Goal: Communication & Community: Ask a question

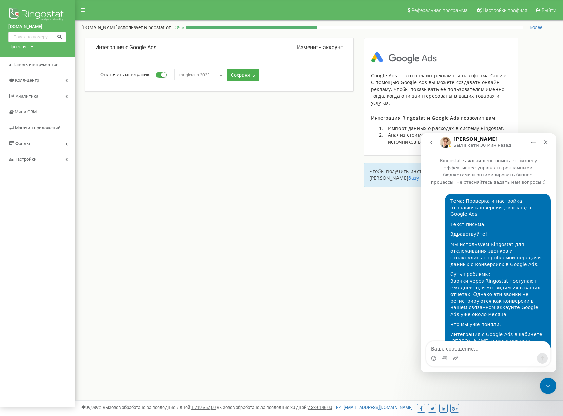
scroll to position [336, 0]
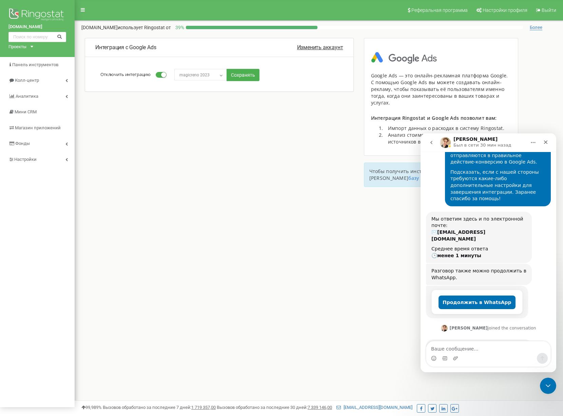
click at [277, 274] on div "Реферальная программа Настройки профиля Выйти magicreno.ca использует Ringostat…" at bounding box center [319, 203] width 489 height 407
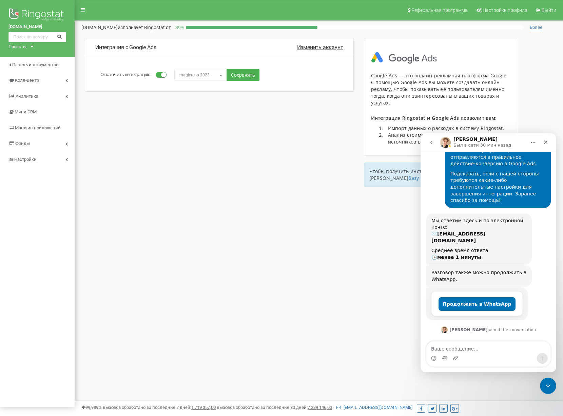
scroll to position [302, 0]
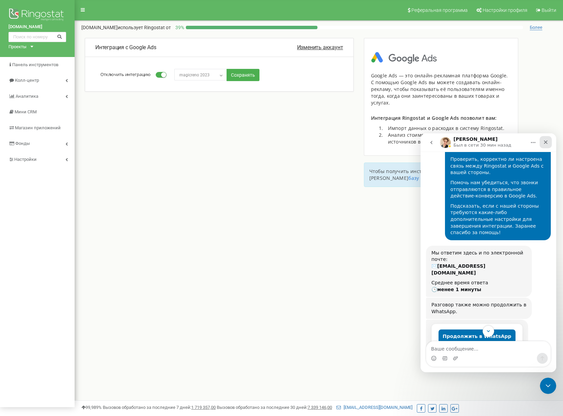
click at [545, 140] on icon "Закрыть" at bounding box center [545, 141] width 5 height 5
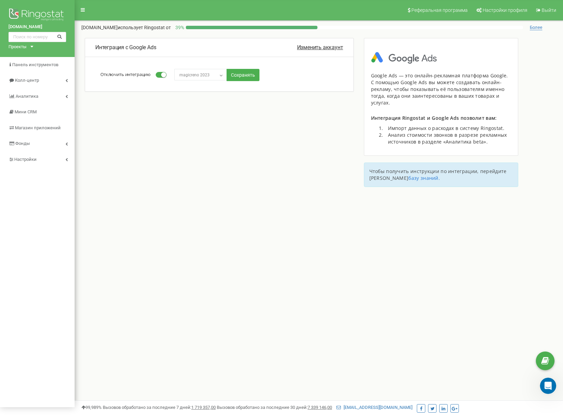
scroll to position [336, 0]
click at [188, 29] on div at bounding box center [252, 27] width 132 height 3
click at [231, 112] on div "Интеграция с Google Ads Изменить аккаунт Отключить интеграцию Избранные клиенты…" at bounding box center [219, 75] width 279 height 74
click at [126, 51] on font "Интеграция с Google Ads" at bounding box center [125, 47] width 61 height 6
click at [67, 159] on icon at bounding box center [66, 159] width 2 height 3
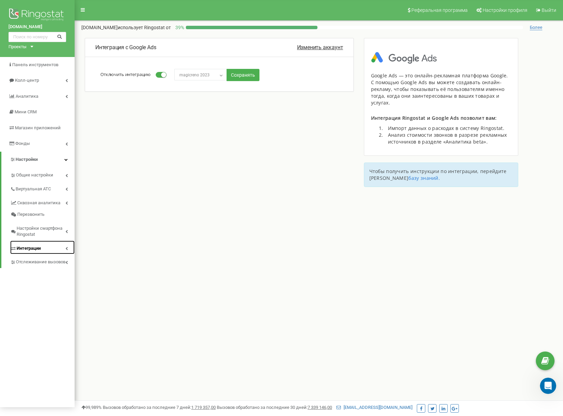
click at [35, 248] on font "Интеграции" at bounding box center [29, 248] width 24 height 5
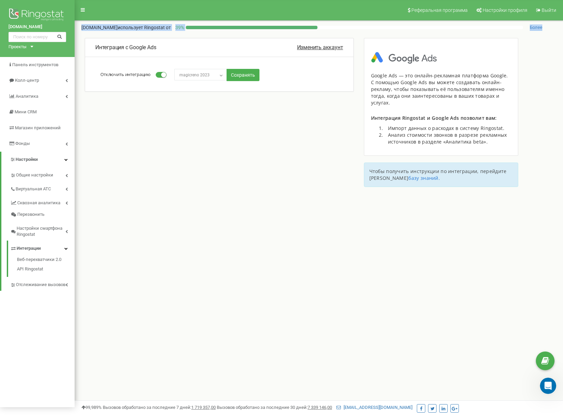
drag, startPoint x: 81, startPoint y: 23, endPoint x: 321, endPoint y: 120, distance: 259.2
click at [321, 120] on div "Реферальная программа Настройки профиля Выйти magicreno.ca использует Ringostat…" at bounding box center [319, 203] width 489 height 407
drag, startPoint x: 95, startPoint y: 53, endPoint x: 299, endPoint y: 89, distance: 206.6
click at [299, 89] on div "Интеграция с Google Ads Изменить аккаунт Отключить интеграцию Избранные клиенты…" at bounding box center [219, 65] width 269 height 54
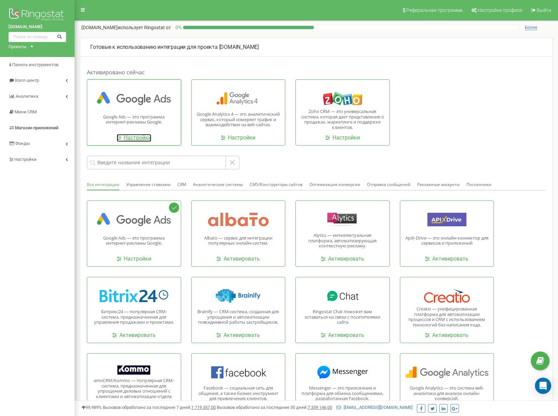
click at [131, 141] on font "Настройки" at bounding box center [137, 137] width 27 height 6
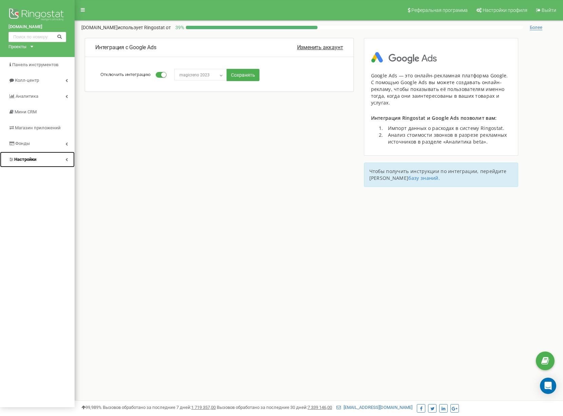
click at [69, 157] on link "Настройки" at bounding box center [37, 160] width 75 height 16
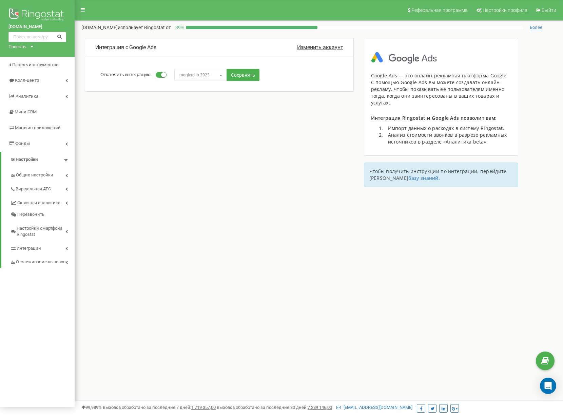
click at [139, 77] on font "Отключить интеграцию" at bounding box center [125, 74] width 50 height 6
click at [0, 0] on input "Отключить интеграцию" at bounding box center [0, 0] width 0 height 0
click at [166, 78] on span at bounding box center [161, 75] width 11 height 6
click at [158, 77] on small at bounding box center [158, 74] width 5 height 5
click at [164, 78] on span at bounding box center [161, 75] width 11 height 6
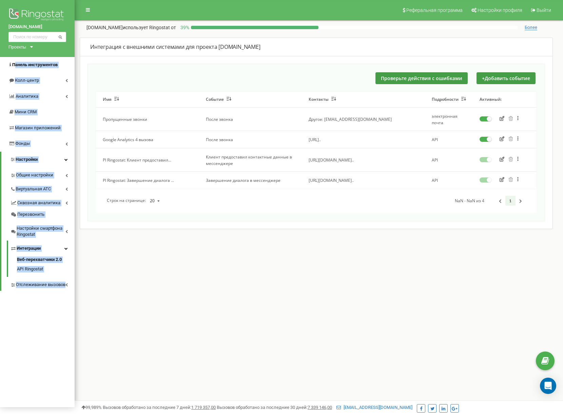
drag, startPoint x: 60, startPoint y: 308, endPoint x: 14, endPoint y: 63, distance: 249.2
click at [14, 63] on div "magicreno.ca Проекты magicreno.ca Панель инструментов Колл-центр Аналитика Мини…" at bounding box center [37, 203] width 75 height 407
copy div "анель инструментов Колл-центр Аналитика Мини CRM Магазин приложений Фонды Настр…"
click at [22, 287] on font "Отслеживание вызовов" at bounding box center [41, 284] width 50 height 5
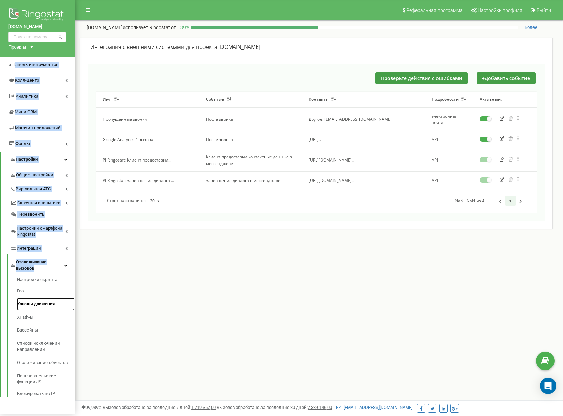
click at [56, 302] on link "Каналы движения" at bounding box center [46, 304] width 58 height 13
click at [57, 295] on link "Гео" at bounding box center [46, 291] width 58 height 13
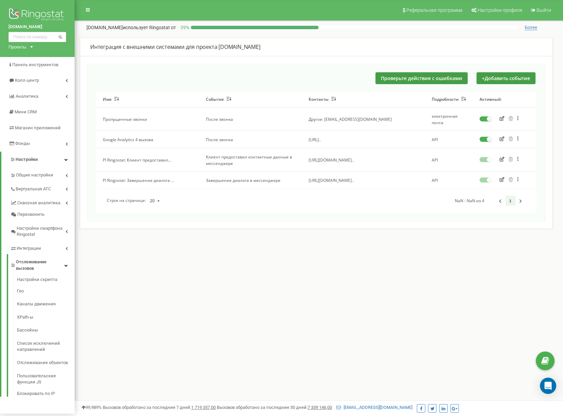
click at [151, 297] on div "Реферальная программа Настройки профиля Выйти magicreno.ca использует Ringostat…" at bounding box center [319, 203] width 489 height 407
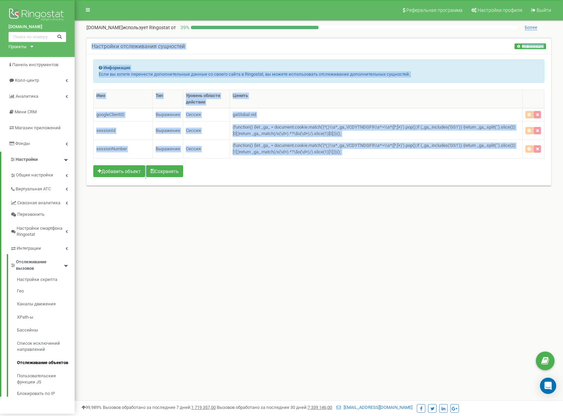
drag, startPoint x: 92, startPoint y: 53, endPoint x: 441, endPoint y: 217, distance: 385.6
click at [444, 216] on div "Реферальная программа Настройки профиля Выйти [DOMAIN_NAME] использует Ringosta…" at bounding box center [319, 203] width 489 height 407
copy div "Loremipsu dolorsitamet consectet Adipiscing Elitseddoe Temporinc utlaboreetdo m…"
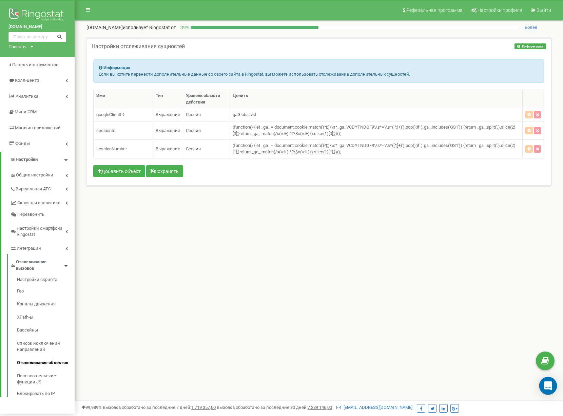
click at [544, 386] on div "Открытый Интерком Мессенджер" at bounding box center [549, 386] width 18 height 18
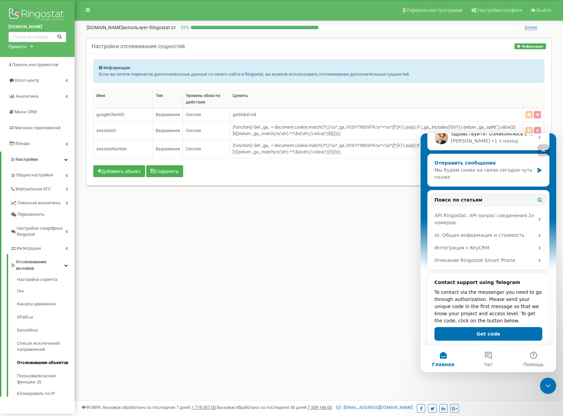
scroll to position [120, 0]
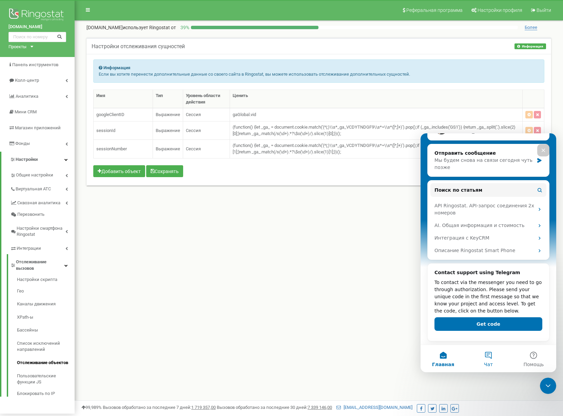
click at [491, 358] on button "Чат" at bounding box center [488, 358] width 45 height 27
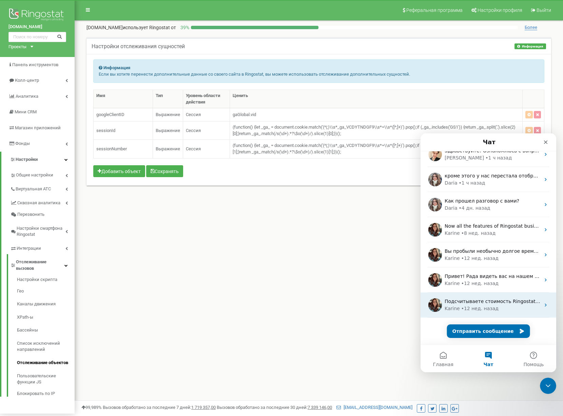
scroll to position [0, 0]
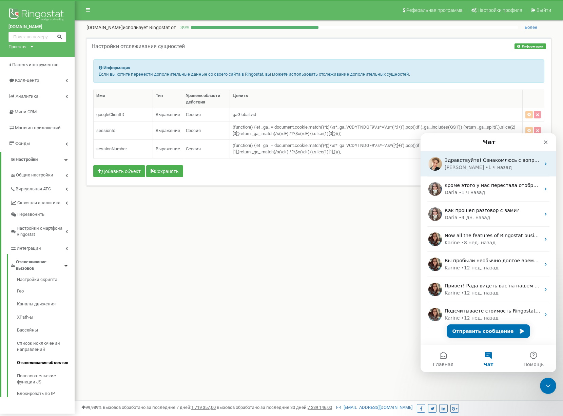
click at [504, 168] on div "Volodymyr • 1 ч назад" at bounding box center [493, 167] width 96 height 7
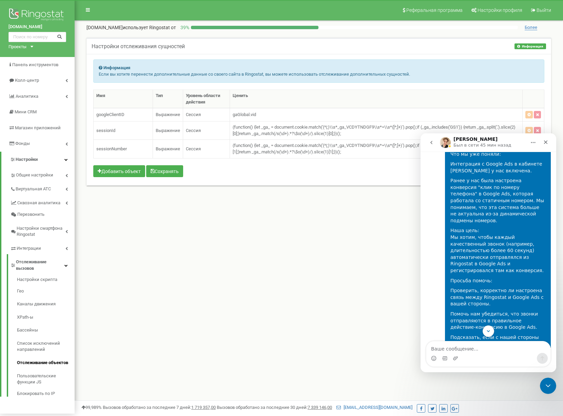
scroll to position [271, 0]
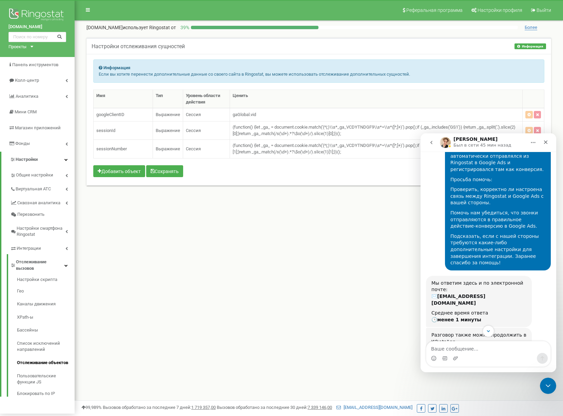
click at [434, 347] on textarea "Ваше сообщение..." at bounding box center [489, 347] width 124 height 12
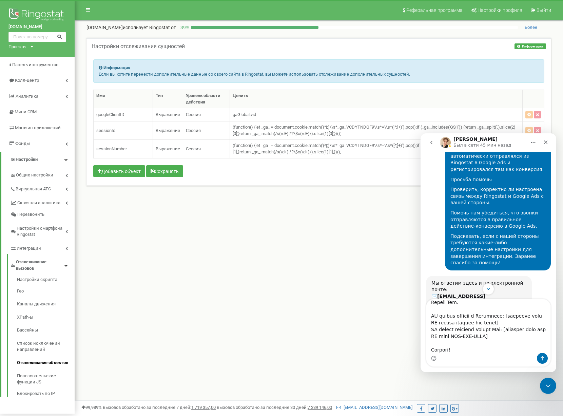
drag, startPoint x: 431, startPoint y: 317, endPoint x: 500, endPoint y: 338, distance: 72.5
click at [500, 338] on textarea "Ваше сообщение..." at bounding box center [489, 326] width 124 height 54
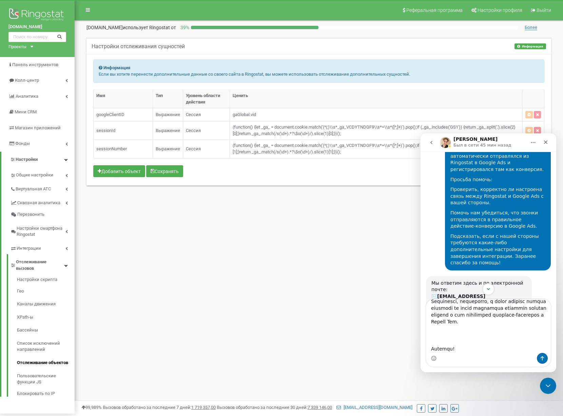
click at [431, 347] on textarea "Ваше сообщение..." at bounding box center [489, 326] width 124 height 54
type textarea "Тема: Настройка ЭКСПОРТА конверсий-звонков в Google Ads Текст письма: Здравству…"
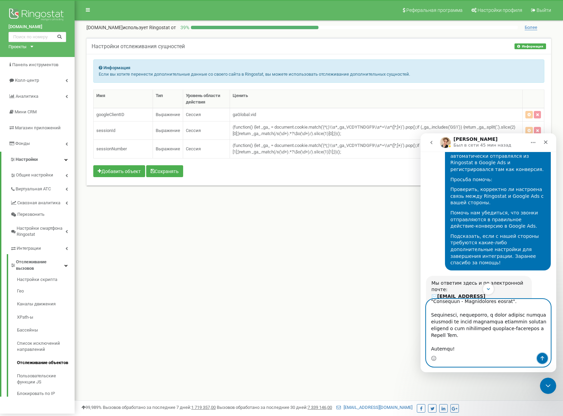
click at [541, 359] on icon "Отправить сообщение…" at bounding box center [542, 358] width 5 height 5
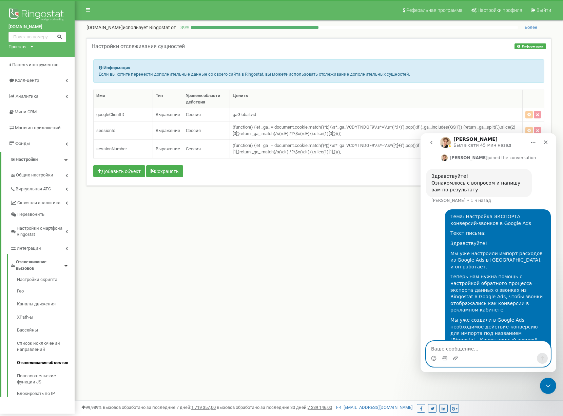
scroll to position [513, 0]
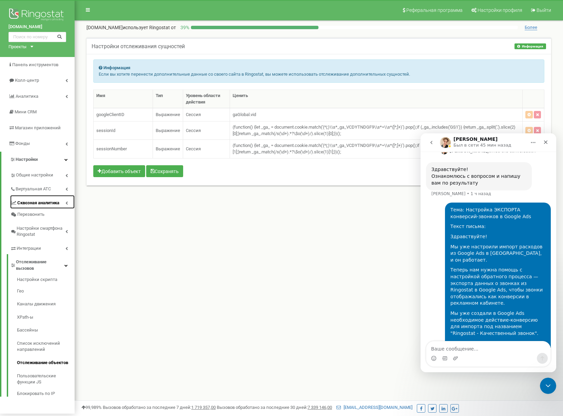
click at [44, 203] on font "Сквозная аналитика" at bounding box center [38, 202] width 42 height 5
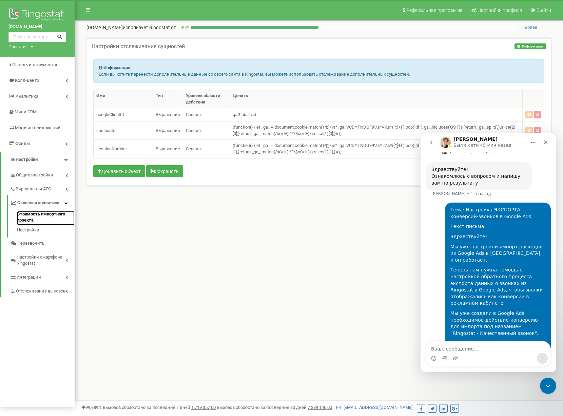
click at [29, 218] on font "Стоимость импортного проекта" at bounding box center [41, 217] width 48 height 12
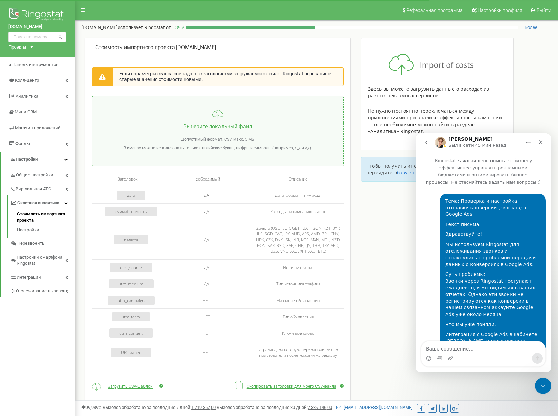
scroll to position [513, 0]
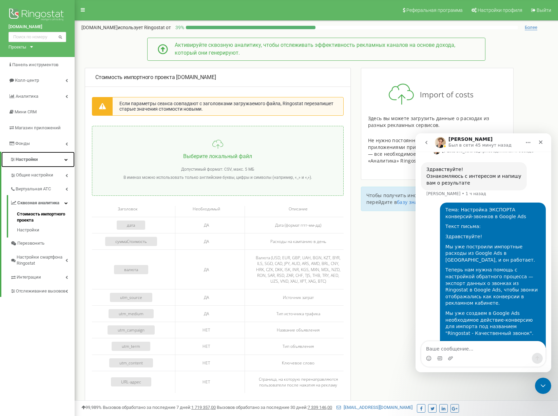
click at [65, 160] on icon at bounding box center [65, 159] width 3 height 3
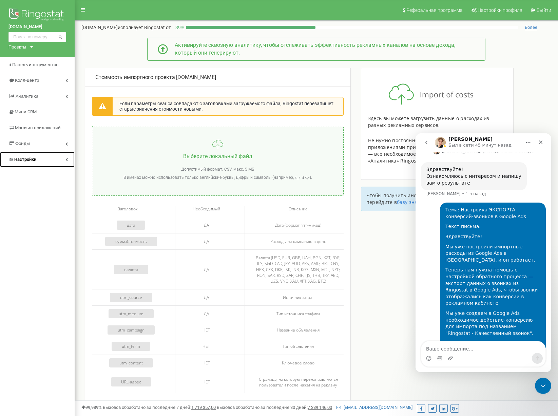
click at [65, 160] on link "Настройки" at bounding box center [37, 160] width 75 height 16
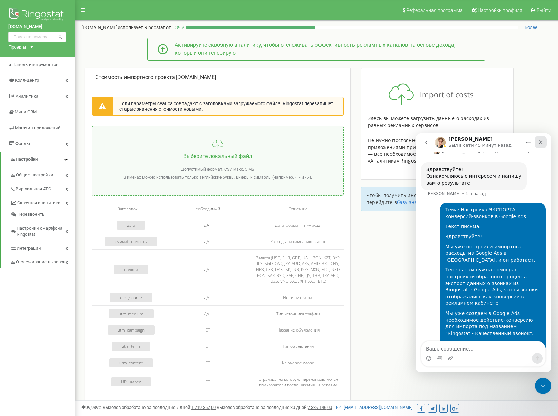
click at [541, 139] on icon "Закрыть" at bounding box center [540, 141] width 5 height 5
